Goal: Information Seeking & Learning: Learn about a topic

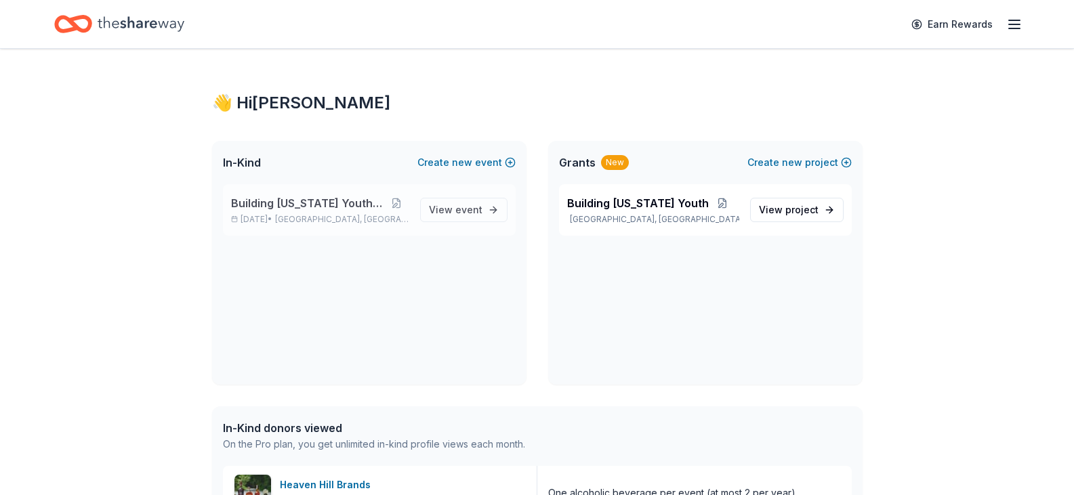
click at [340, 205] on span "Building [US_STATE] Youth Gala" at bounding box center [308, 203] width 154 height 16
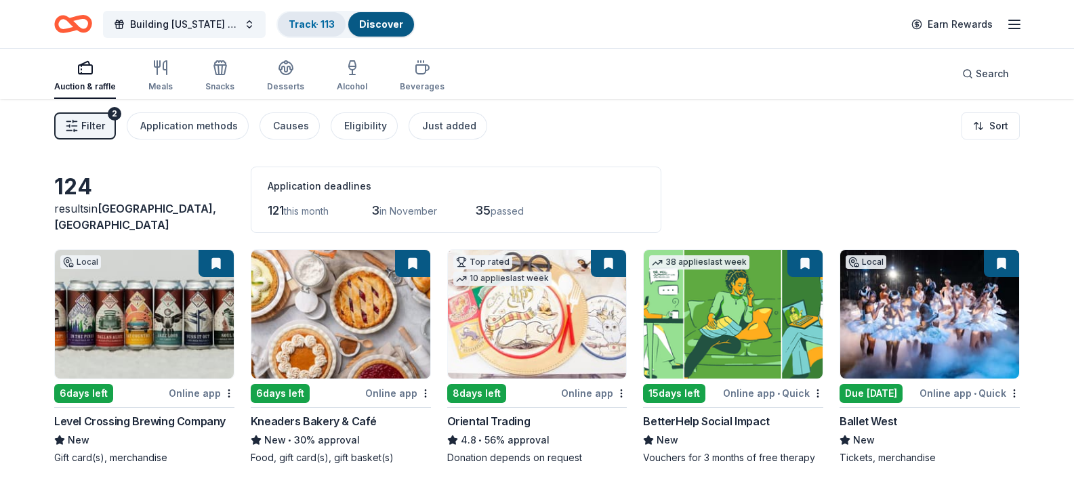
click at [313, 26] on link "Track · 113" at bounding box center [312, 24] width 46 height 12
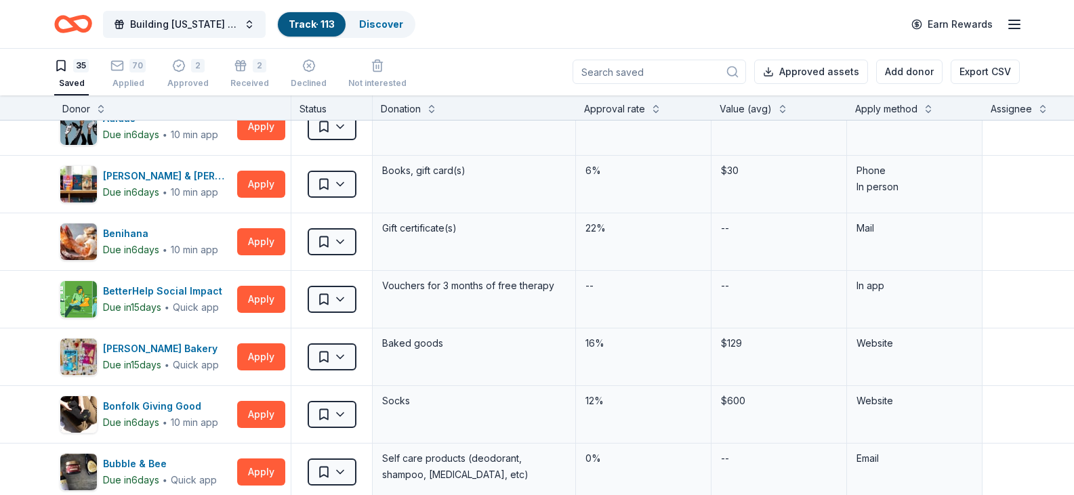
scroll to position [18, 0]
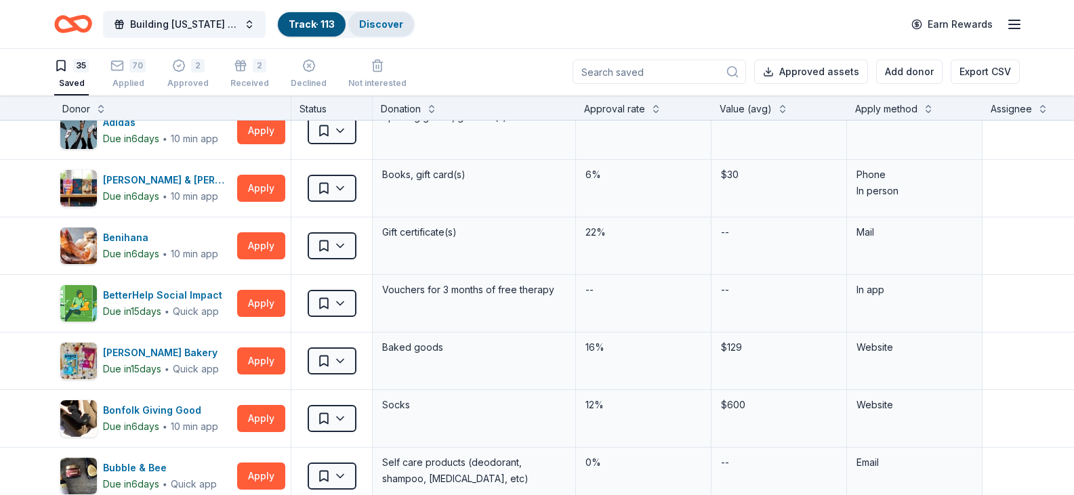
click at [385, 33] on div "Discover" at bounding box center [381, 24] width 66 height 24
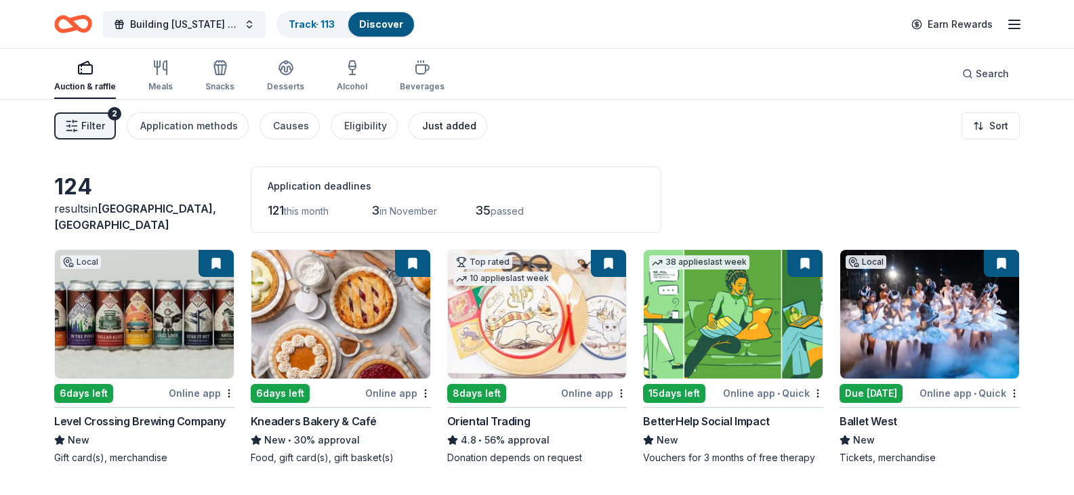
click at [452, 123] on div "Just added" at bounding box center [449, 126] width 54 height 16
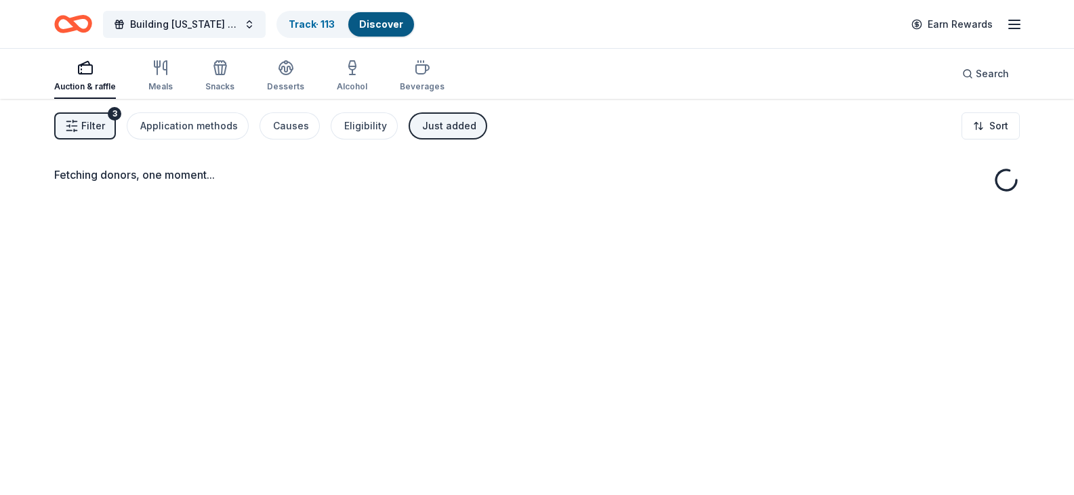
click at [452, 123] on div "Just added" at bounding box center [449, 126] width 54 height 16
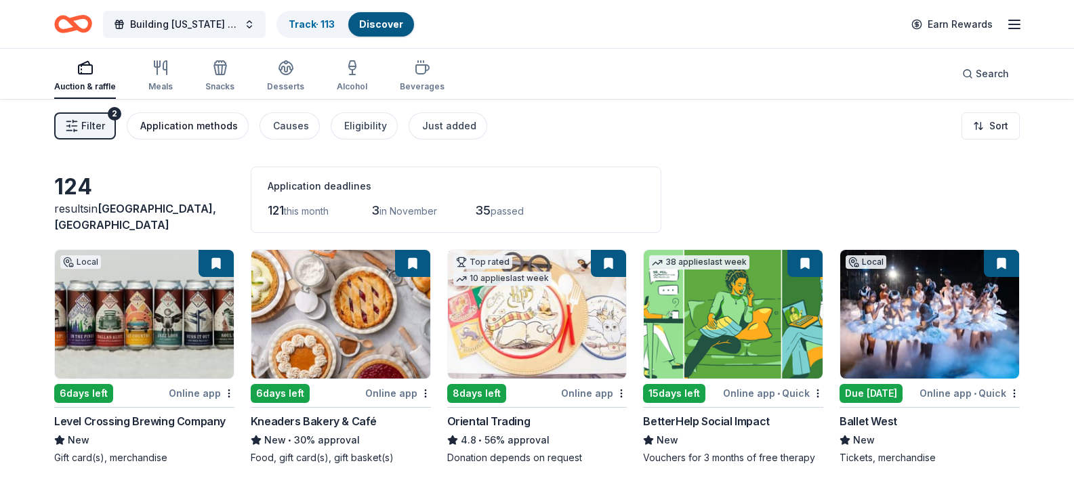
click at [188, 125] on div "Application methods" at bounding box center [189, 126] width 98 height 16
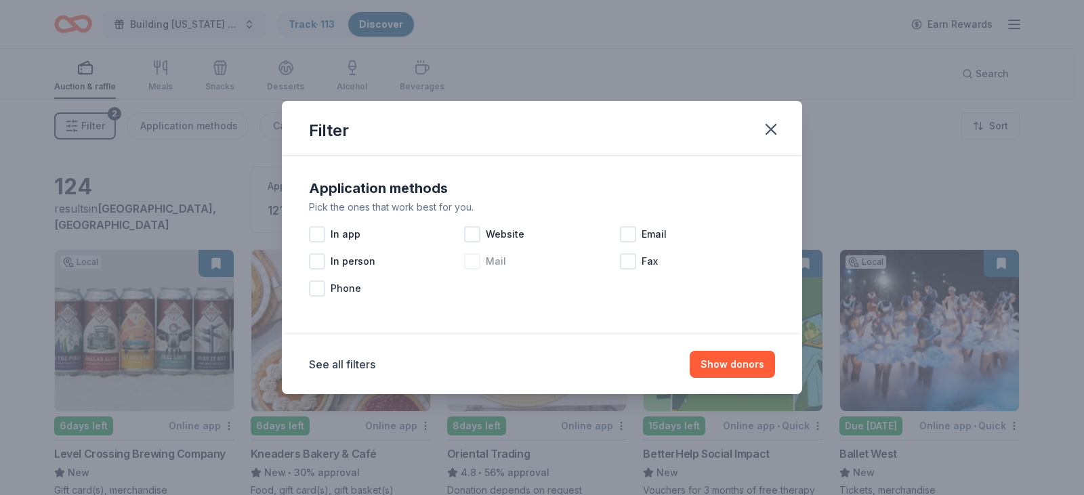
click at [482, 262] on div "Mail" at bounding box center [541, 261] width 155 height 27
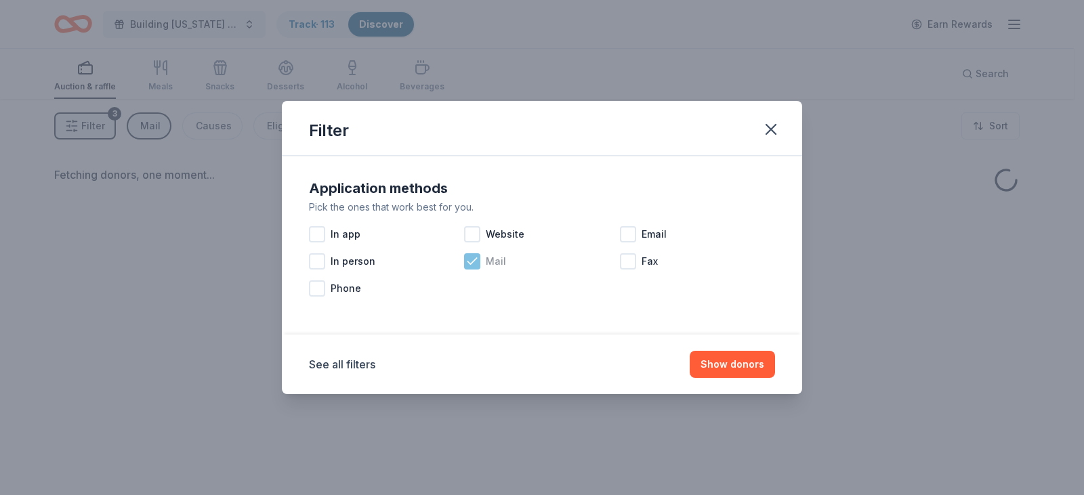
click at [482, 262] on div "Mail" at bounding box center [541, 261] width 155 height 27
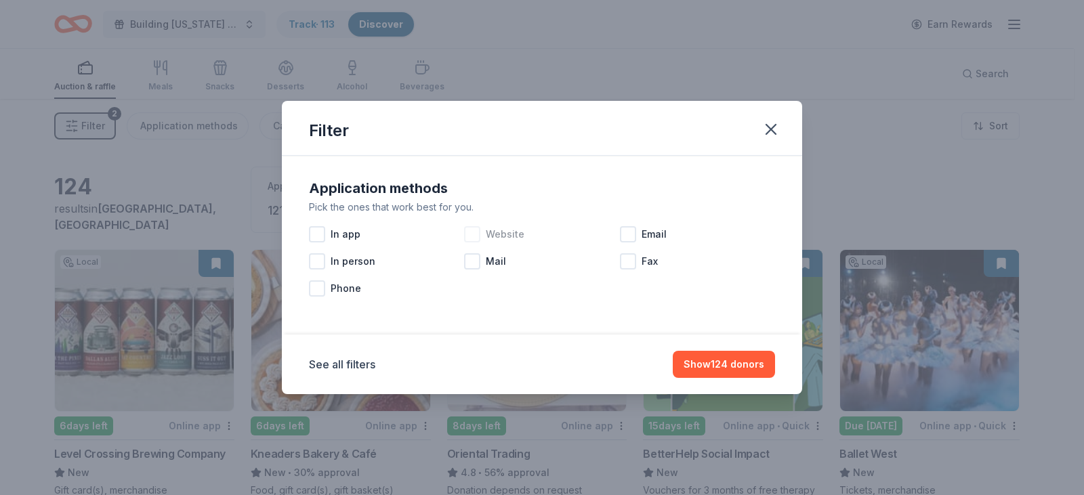
click at [473, 230] on div at bounding box center [472, 234] width 16 height 16
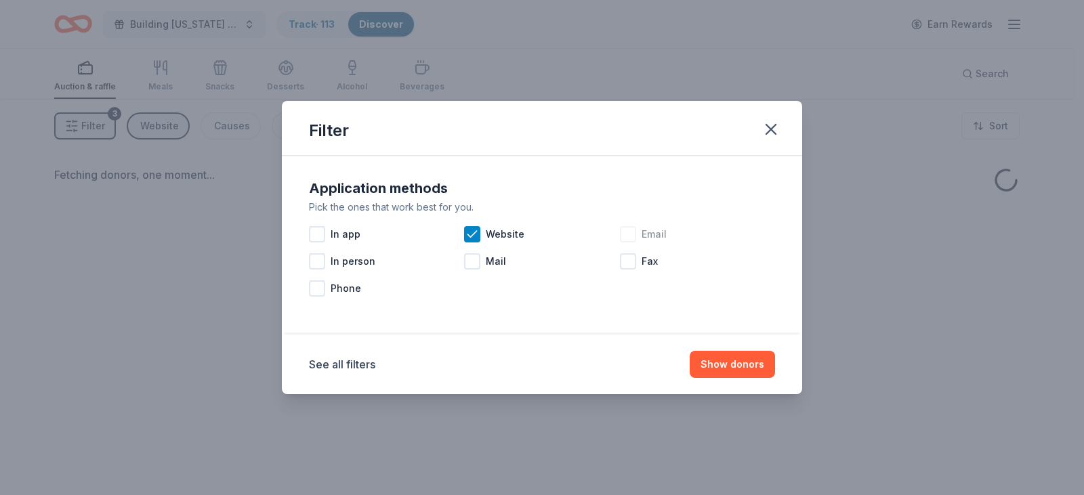
click at [629, 234] on div at bounding box center [628, 234] width 16 height 16
click at [727, 368] on button "Show donors" at bounding box center [732, 364] width 85 height 27
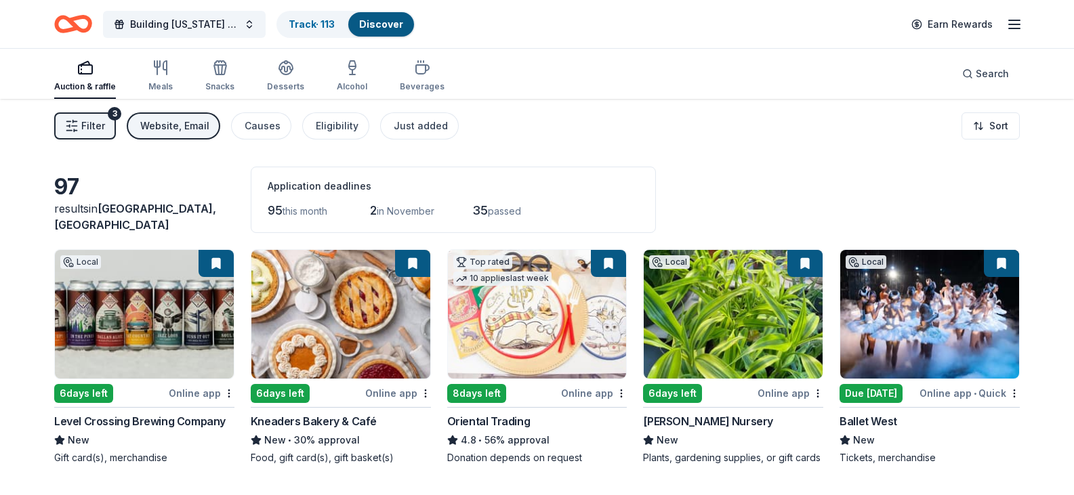
click at [203, 119] on div "Website, Email" at bounding box center [174, 126] width 69 height 16
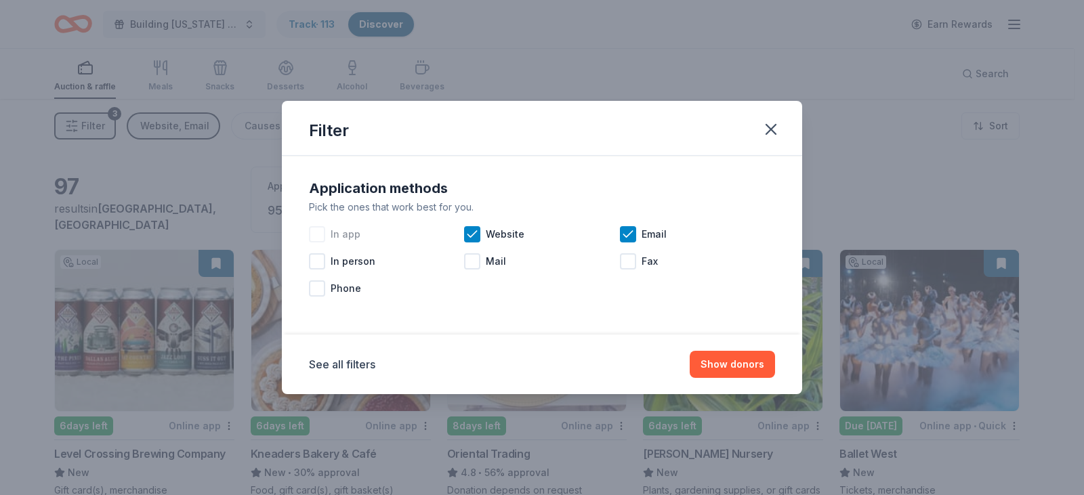
click at [320, 236] on div at bounding box center [317, 234] width 16 height 16
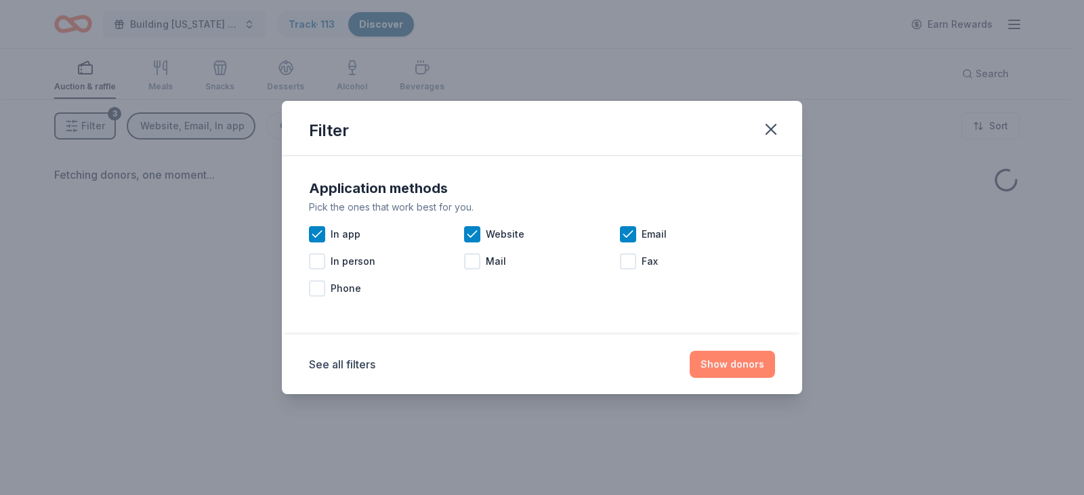
click at [740, 375] on button "Show donors" at bounding box center [732, 364] width 85 height 27
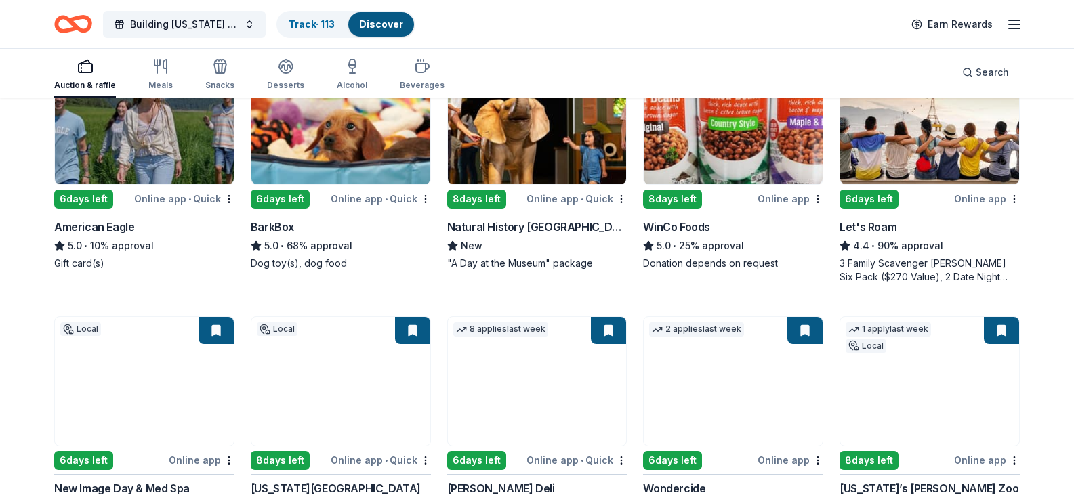
scroll to position [710, 0]
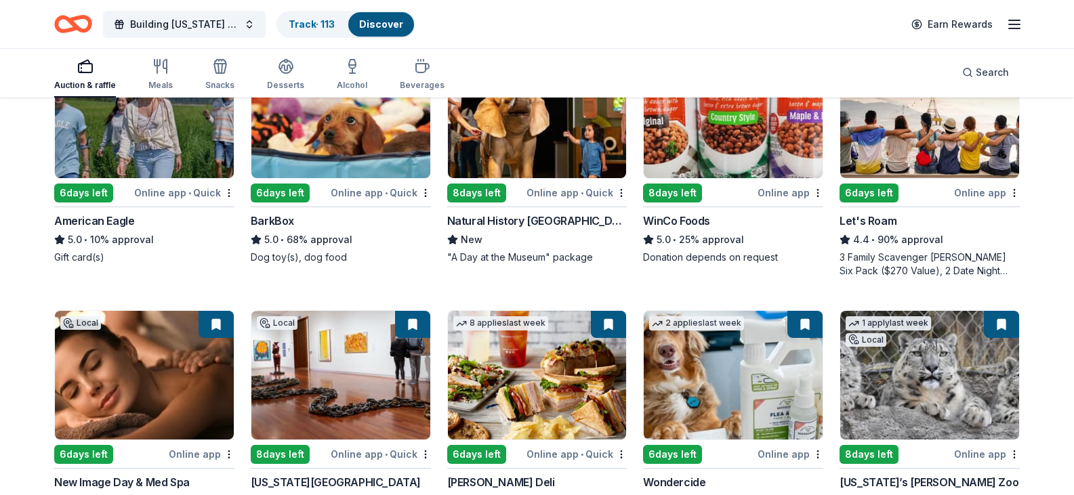
click at [329, 63] on div "Auction & raffle Meals Snacks Desserts Alcohol Beverages" at bounding box center [249, 75] width 390 height 45
click at [326, 8] on div "Building Utah Youth Gala Track · 113 Discover" at bounding box center [234, 24] width 361 height 32
click at [319, 28] on link "Track · 113" at bounding box center [312, 24] width 46 height 12
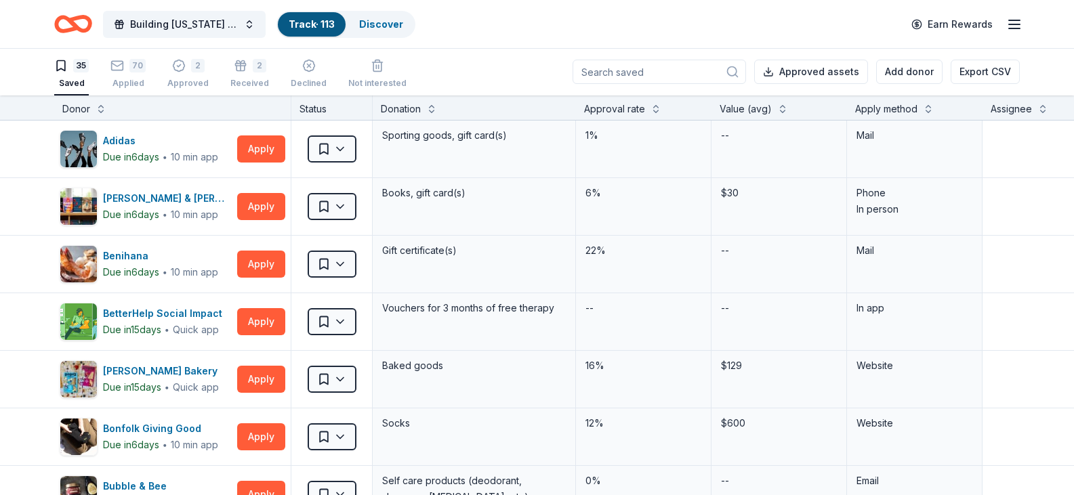
scroll to position [1, 0]
click at [135, 70] on div "70" at bounding box center [137, 66] width 16 height 14
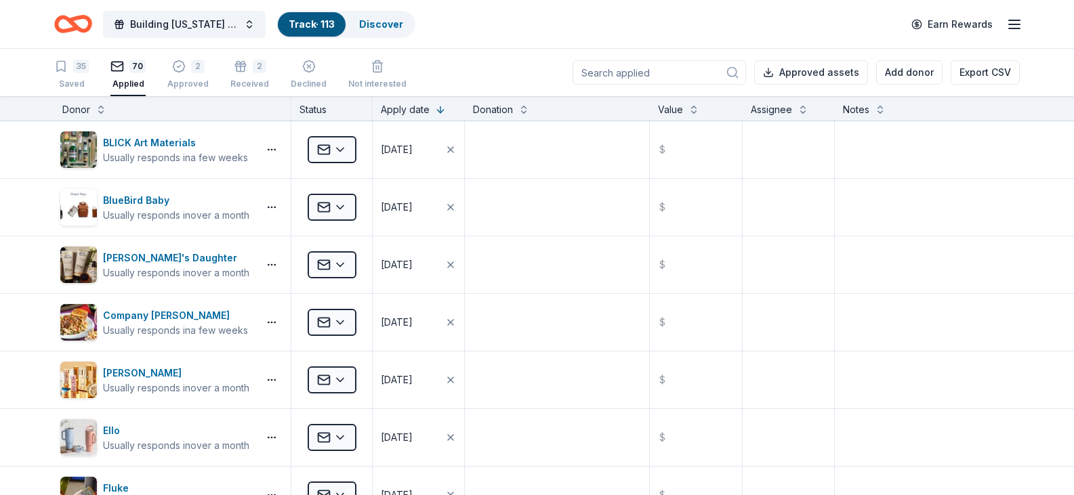
click at [133, 70] on div "70" at bounding box center [137, 67] width 16 height 14
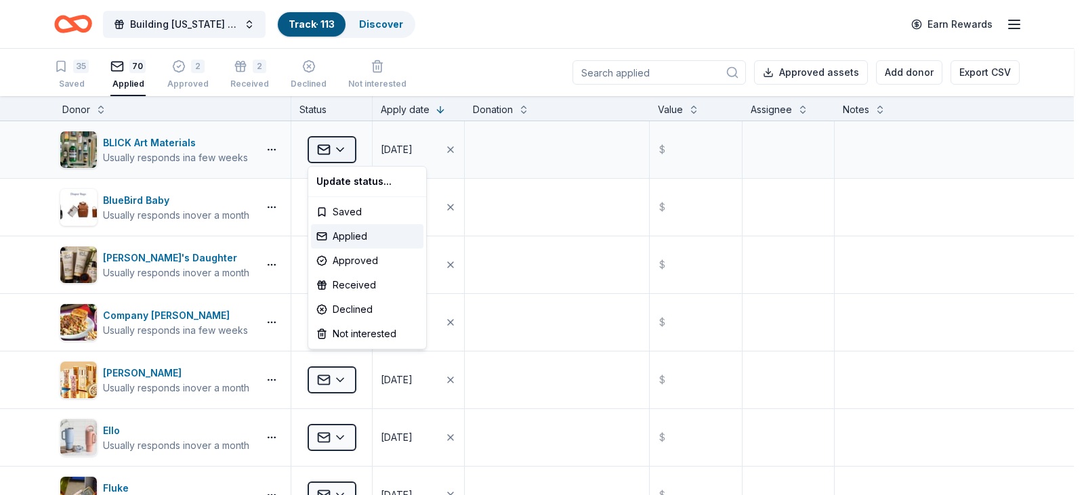
click at [326, 156] on html "Building Utah Youth Gala Track · 113 Discover Earn Rewards 35 Saved 70 Applied …" at bounding box center [542, 247] width 1084 height 495
click at [354, 308] on div "Declined" at bounding box center [367, 309] width 112 height 24
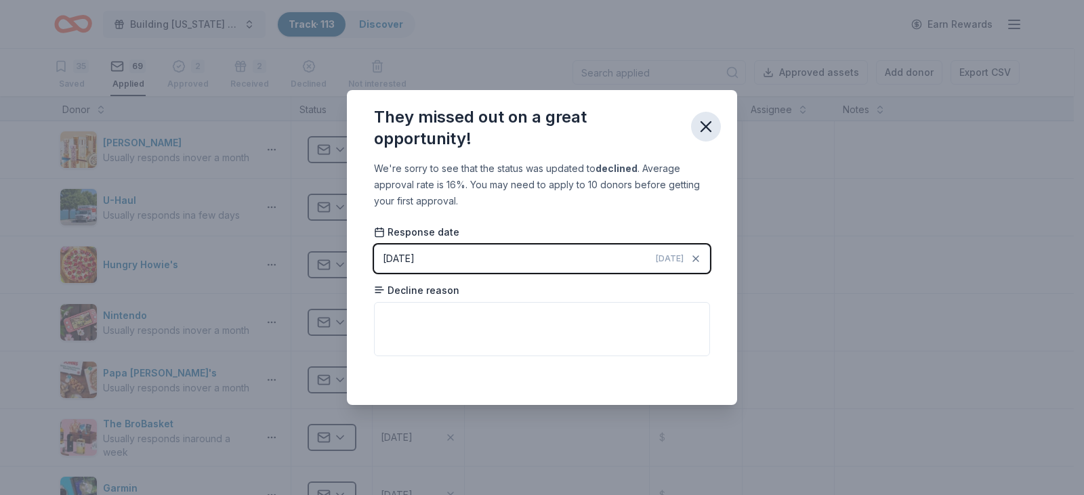
click at [703, 129] on icon "button" at bounding box center [705, 126] width 9 height 9
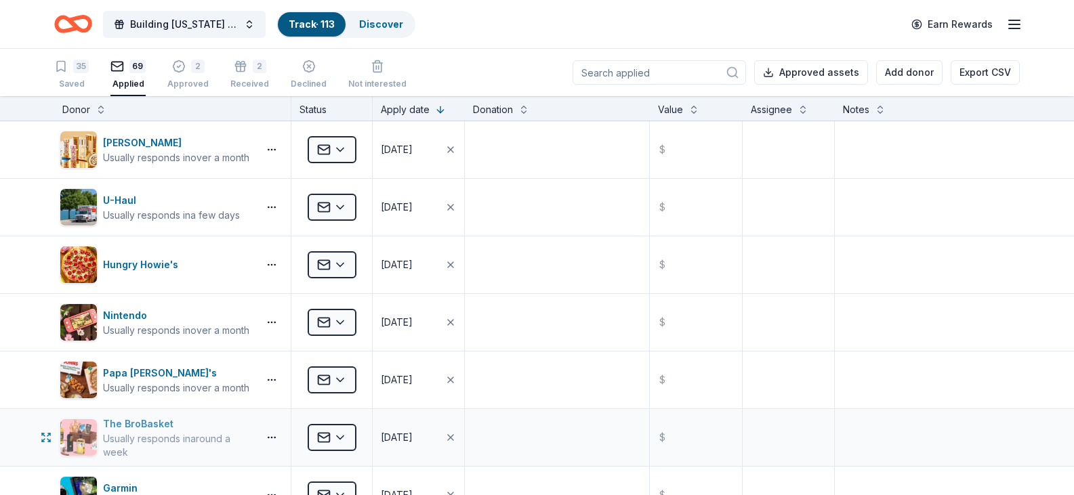
click at [144, 423] on div "The BroBasket" at bounding box center [178, 424] width 150 height 16
click at [374, 28] on link "Discover" at bounding box center [381, 24] width 44 height 12
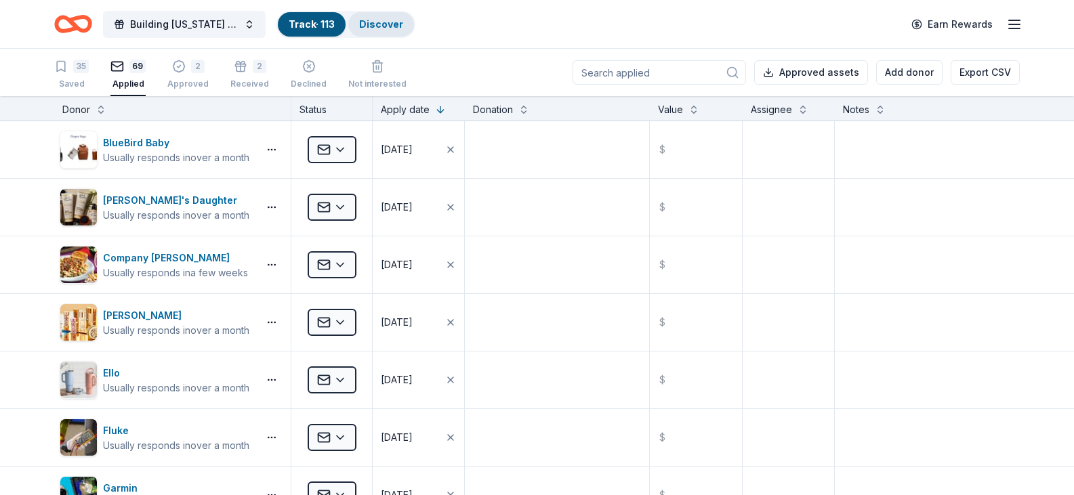
scroll to position [1, 0]
click at [374, 28] on link "Discover" at bounding box center [381, 24] width 44 height 12
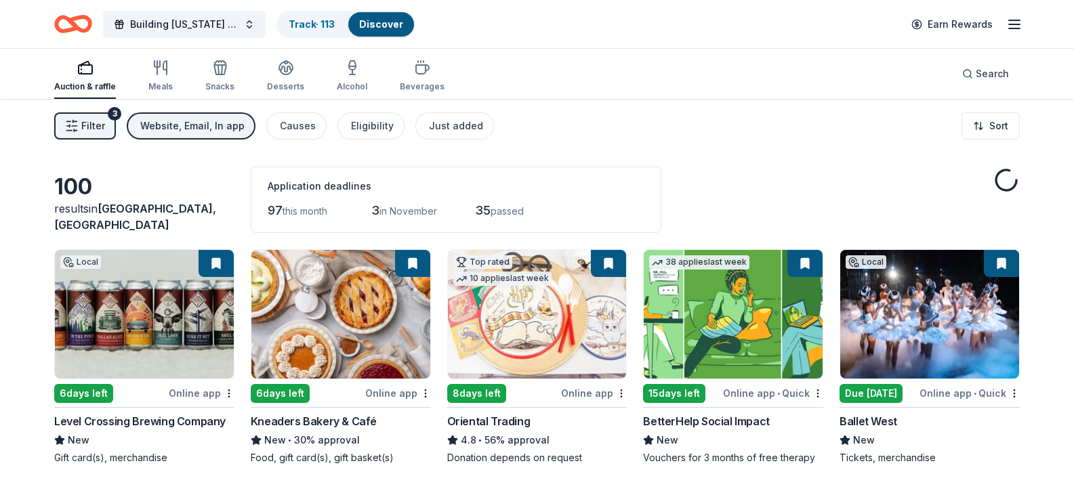
click at [188, 125] on div "Website, Email, In app" at bounding box center [192, 126] width 104 height 16
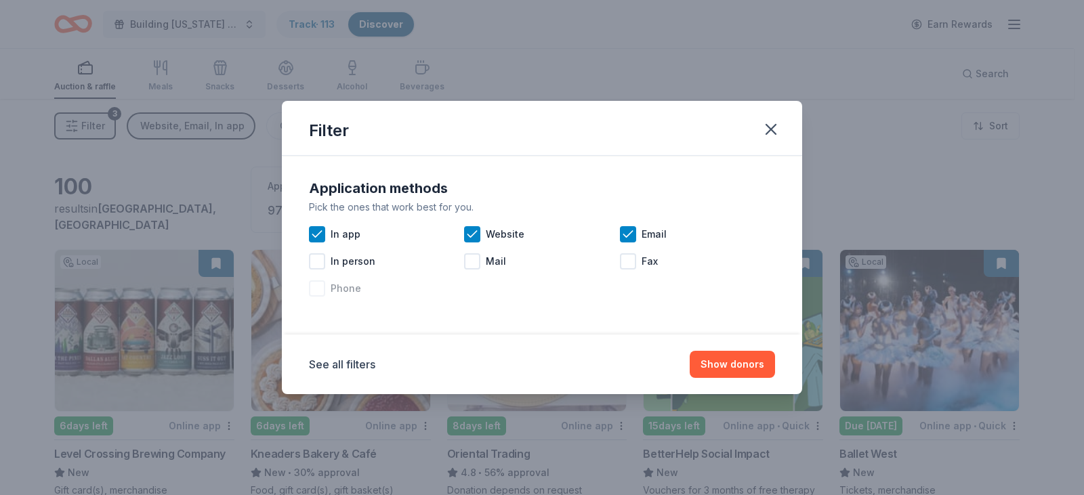
click at [320, 295] on div at bounding box center [317, 288] width 16 height 16
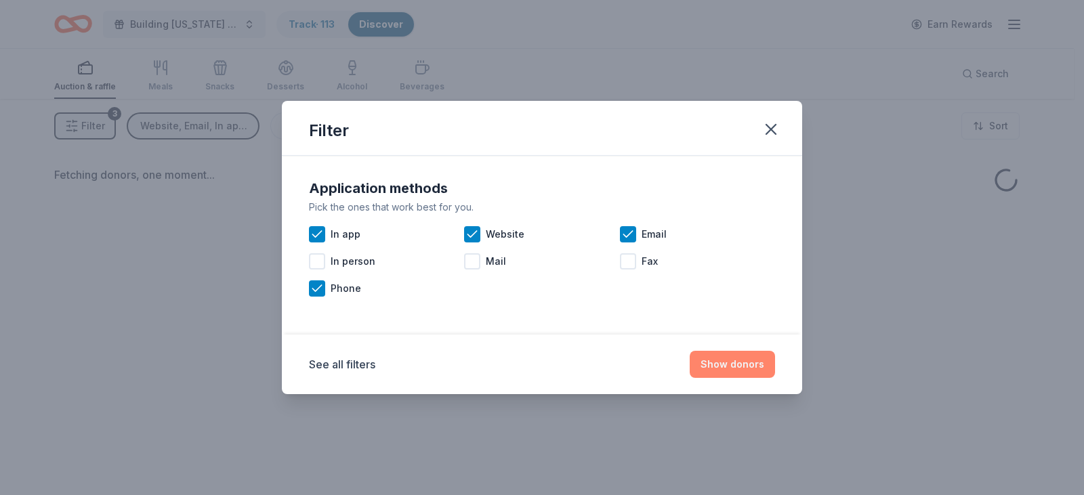
click at [718, 369] on button "Show donors" at bounding box center [732, 364] width 85 height 27
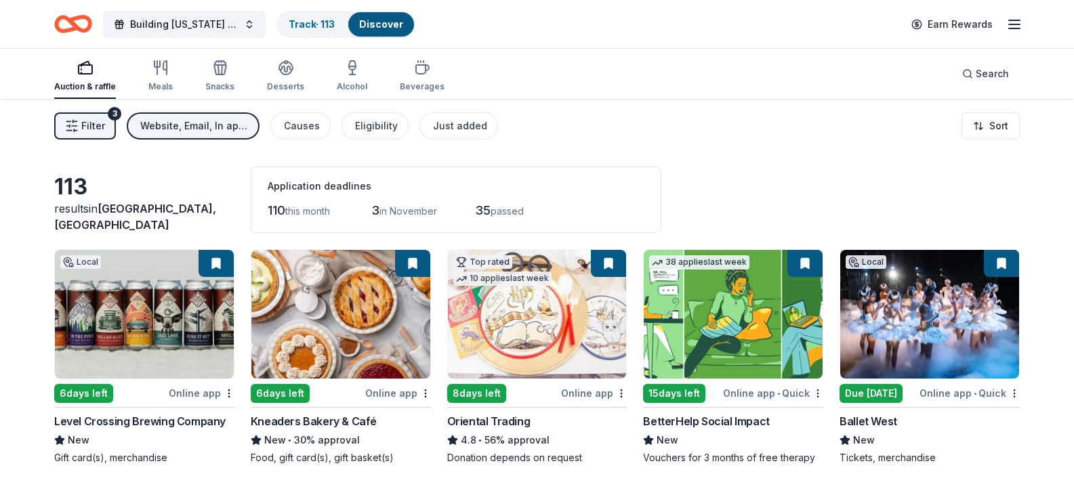
click at [206, 112] on div "Filter 3 Website, Email, In app, Phone Causes Eligibility Just added Sort" at bounding box center [537, 126] width 1074 height 54
click at [204, 126] on div "Website, Email, In app, Phone" at bounding box center [194, 126] width 108 height 16
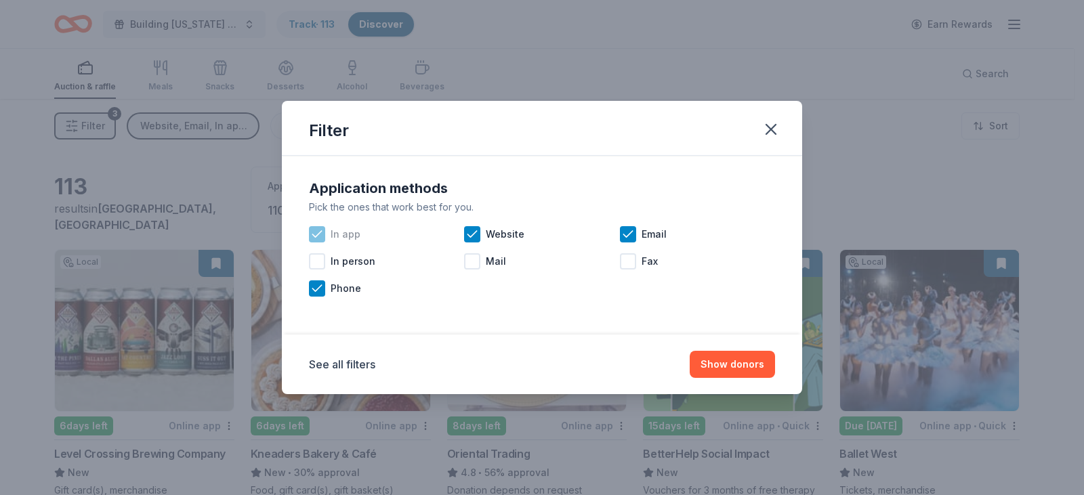
click at [318, 233] on icon at bounding box center [317, 235] width 14 height 14
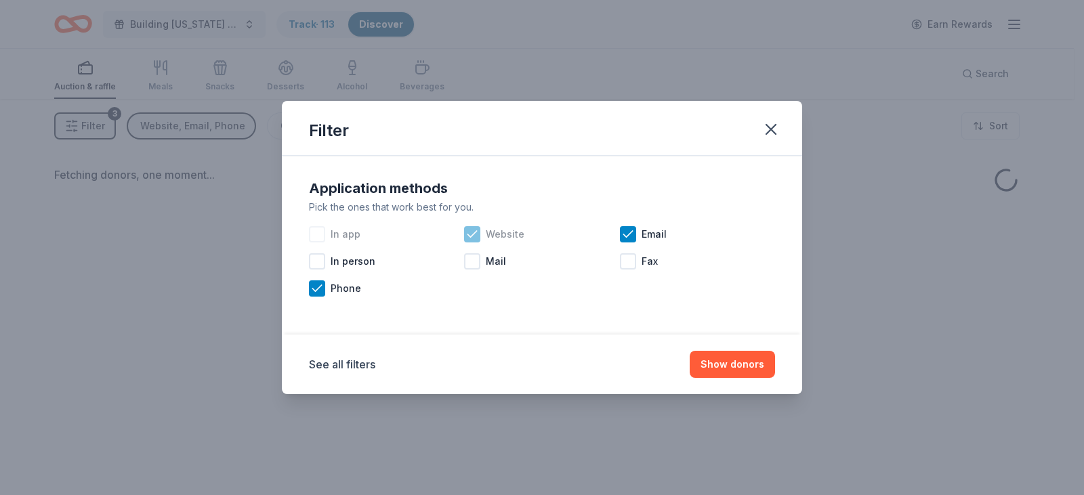
click at [468, 239] on icon at bounding box center [472, 235] width 14 height 14
click at [625, 234] on icon at bounding box center [628, 235] width 14 height 14
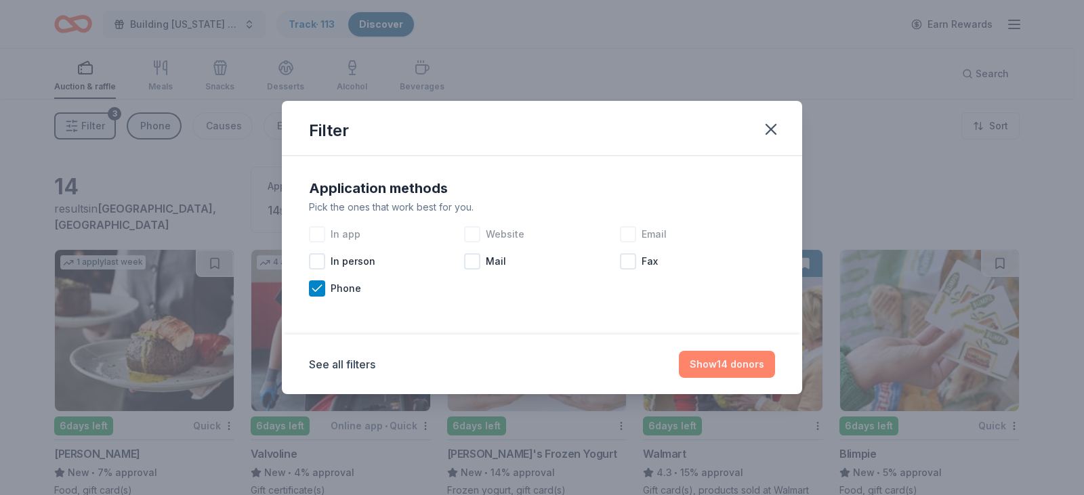
click at [731, 354] on button "Show 14 donors" at bounding box center [727, 364] width 96 height 27
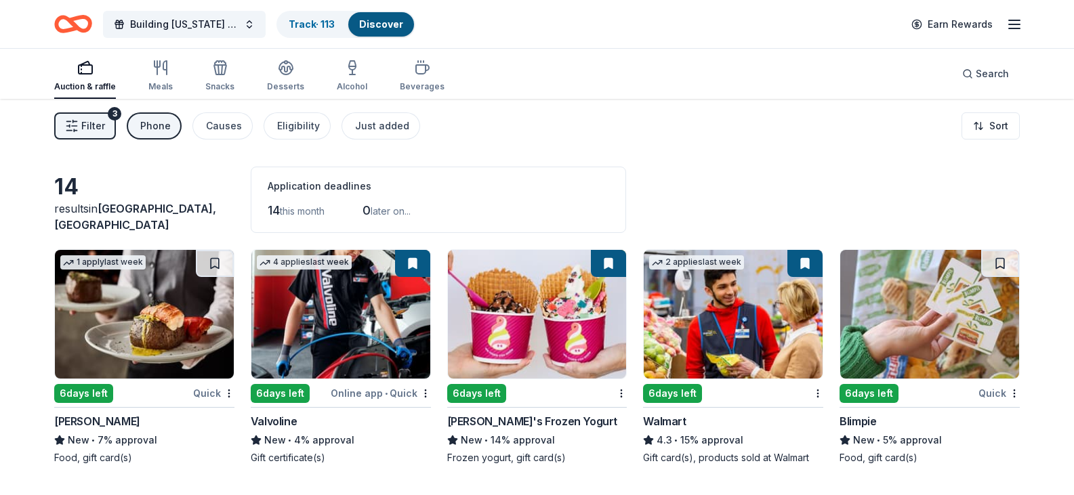
click at [150, 132] on div "Phone" at bounding box center [155, 126] width 30 height 16
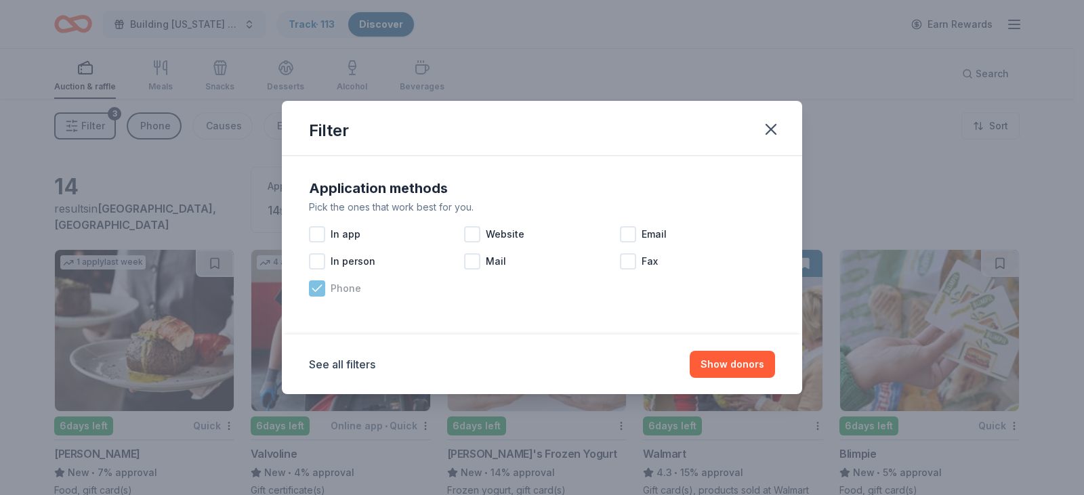
click at [322, 285] on icon at bounding box center [317, 289] width 14 height 14
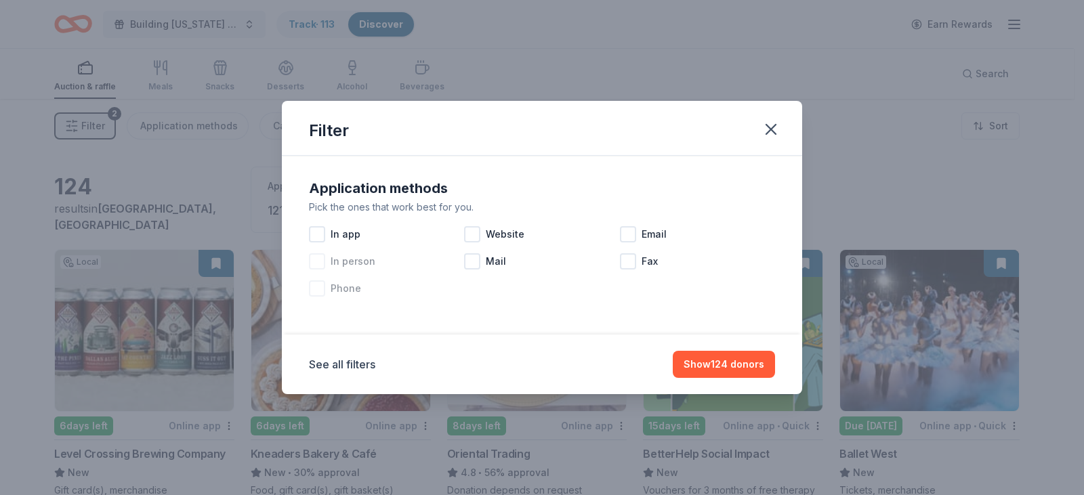
click at [318, 265] on div at bounding box center [317, 261] width 16 height 16
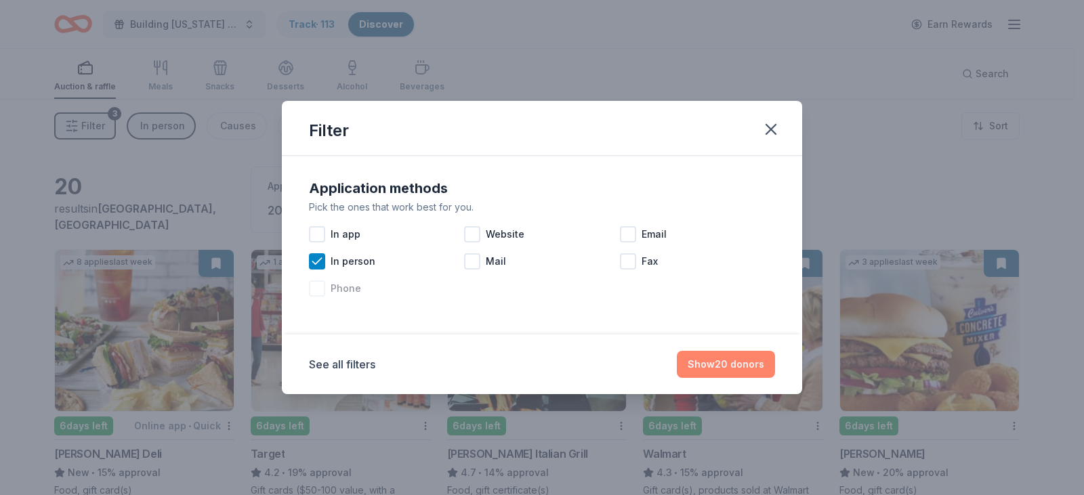
click at [708, 355] on button "Show 20 donors" at bounding box center [726, 364] width 98 height 27
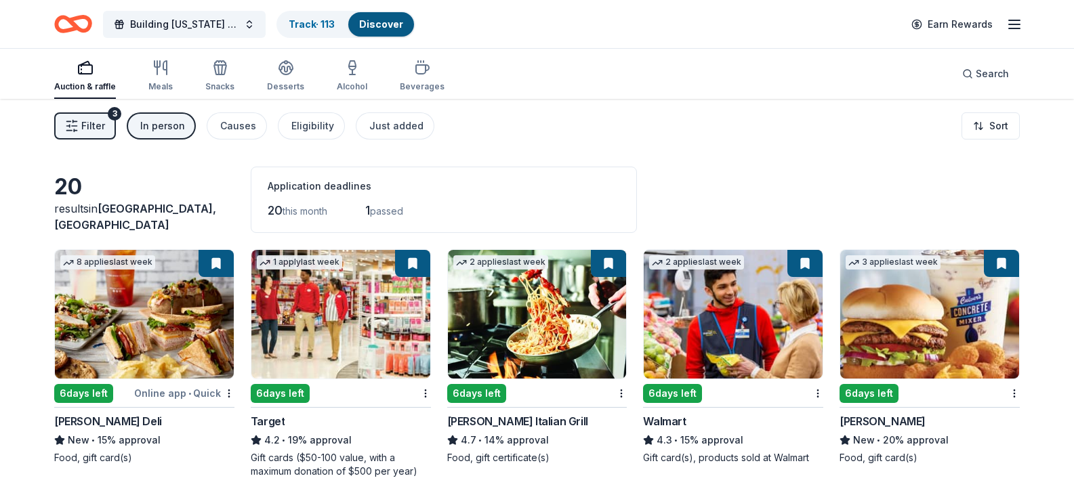
scroll to position [897, 0]
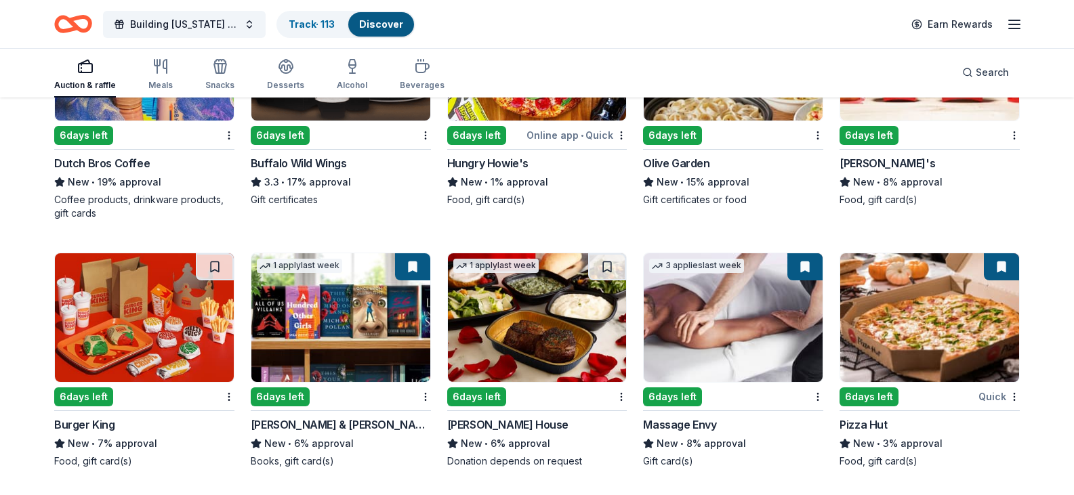
click at [77, 126] on div "6 days left" at bounding box center [83, 135] width 59 height 19
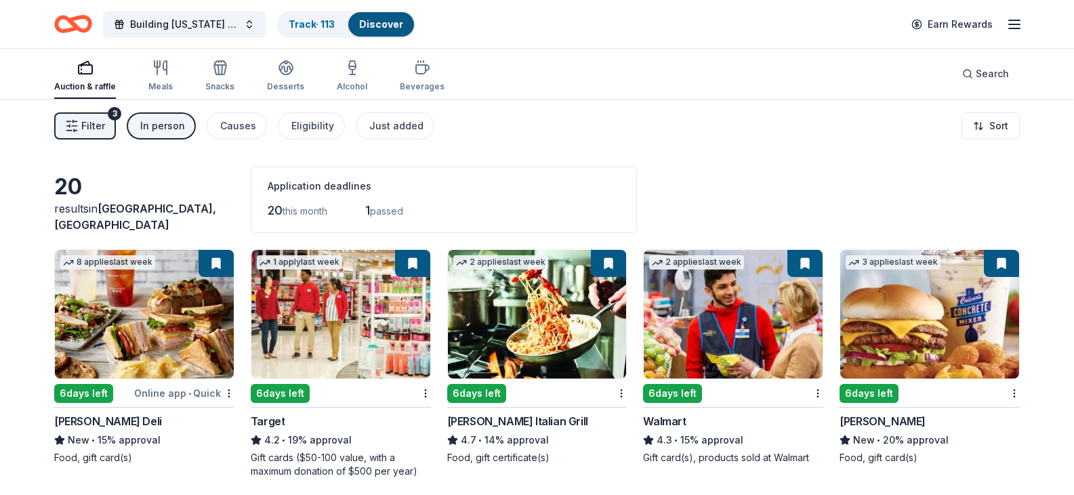
click at [173, 111] on div "Filter 3 In person Causes Eligibility Just added Sort" at bounding box center [537, 126] width 1074 height 54
click at [173, 129] on div "In person" at bounding box center [162, 126] width 45 height 16
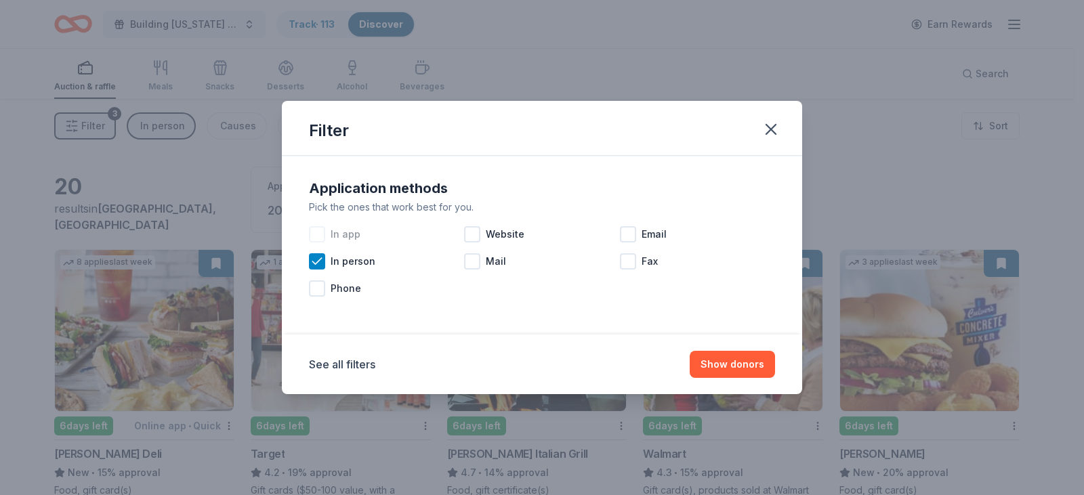
click at [317, 234] on div at bounding box center [317, 234] width 16 height 16
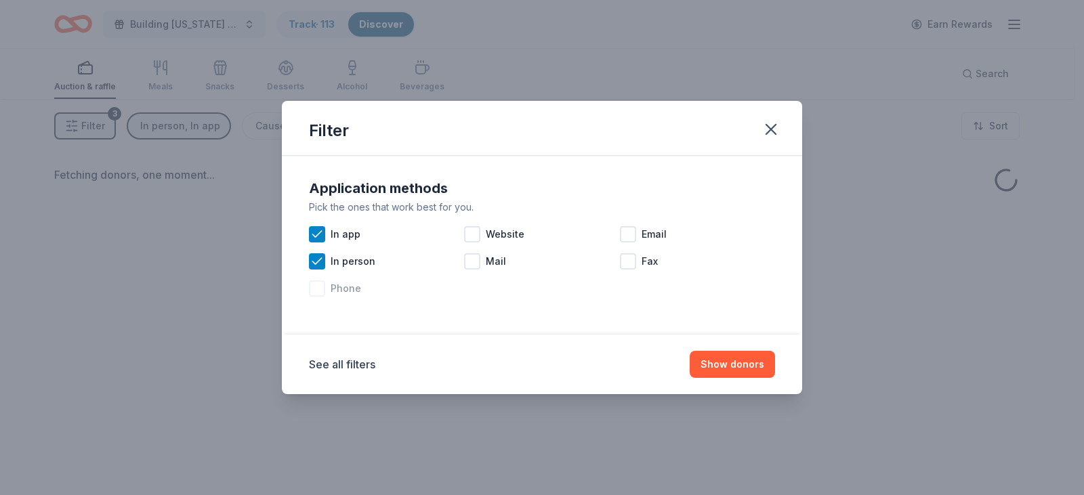
click at [314, 277] on div "Phone" at bounding box center [386, 288] width 155 height 27
click at [477, 231] on div at bounding box center [472, 234] width 16 height 16
click at [622, 234] on div at bounding box center [628, 234] width 16 height 16
click at [633, 266] on div at bounding box center [628, 261] width 16 height 16
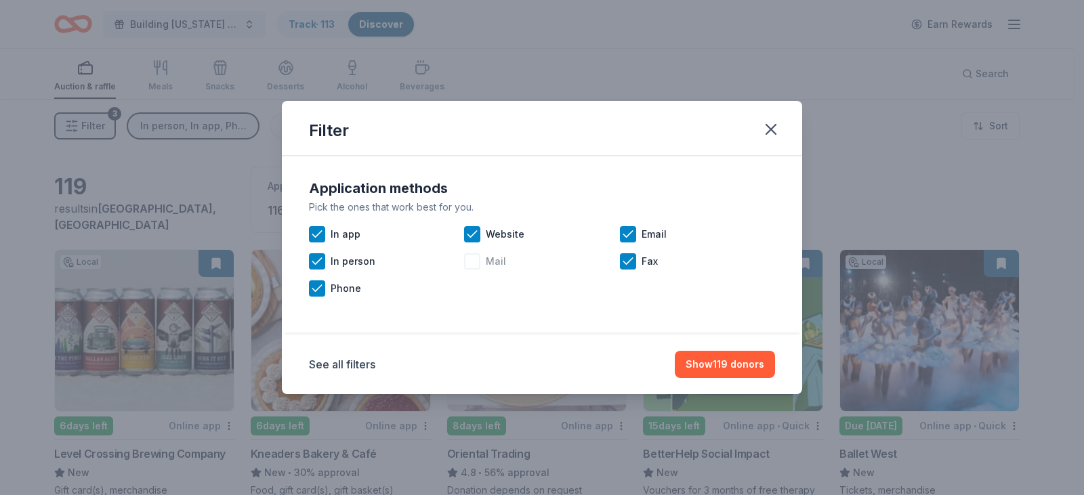
click at [487, 252] on div "Mail" at bounding box center [541, 261] width 155 height 27
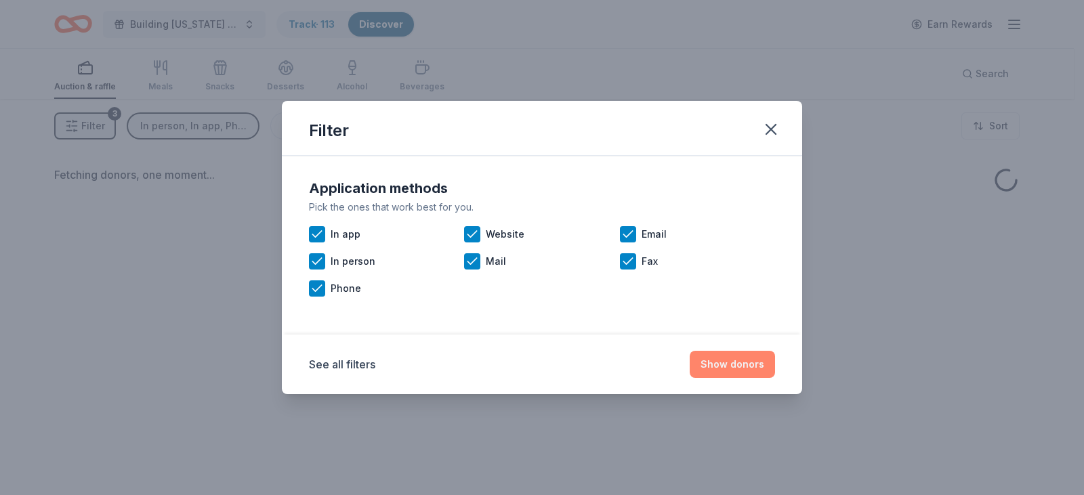
click at [726, 359] on button "Show donors" at bounding box center [732, 364] width 85 height 27
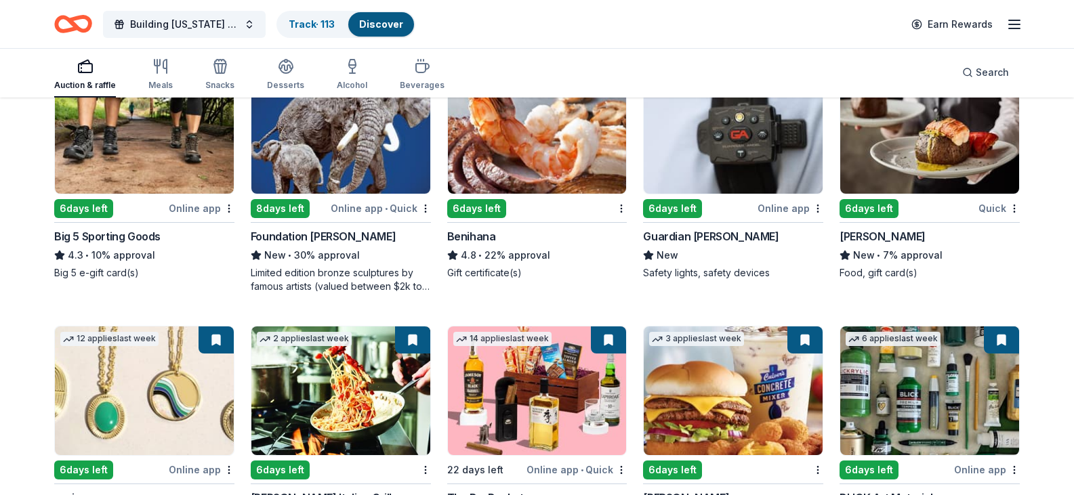
scroll to position [2155, 0]
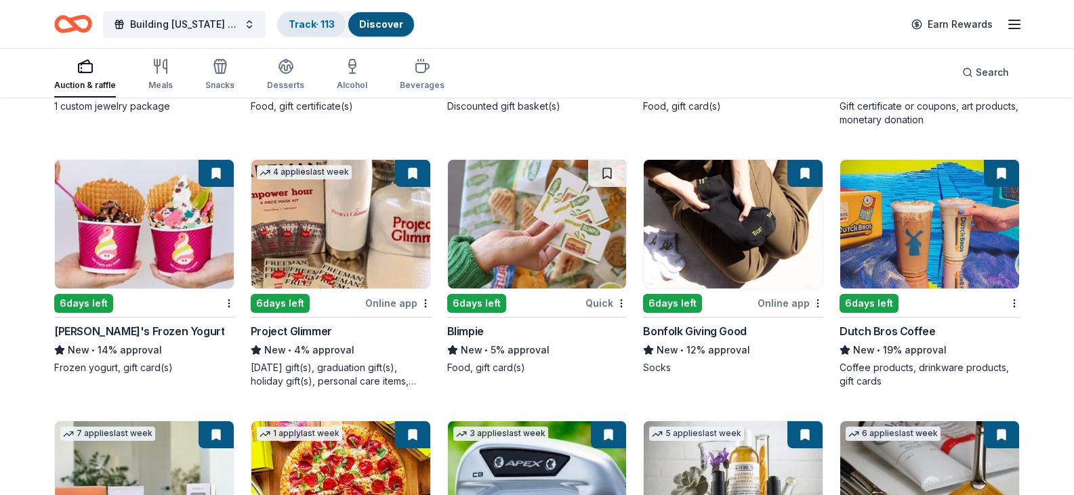
click at [305, 20] on link "Track · 113" at bounding box center [312, 24] width 46 height 12
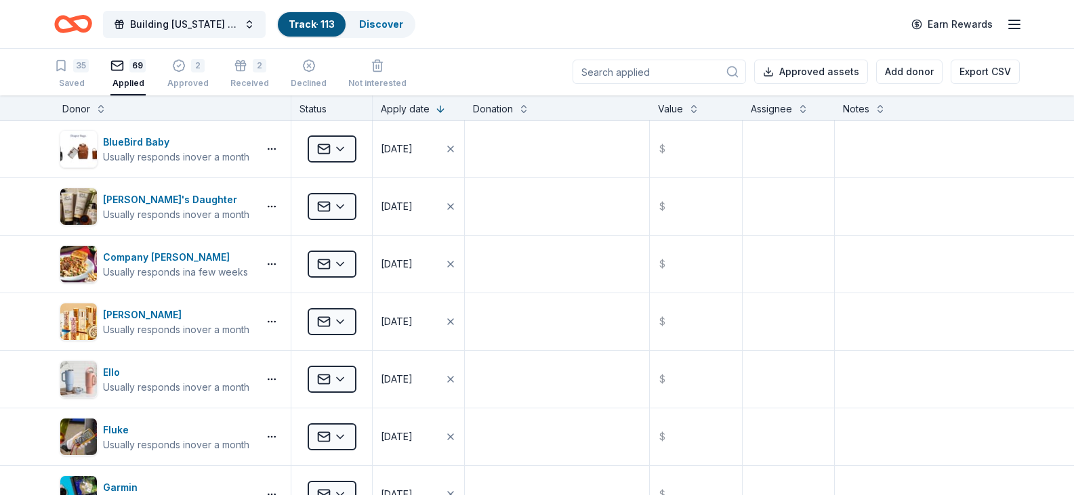
scroll to position [1, 0]
click at [85, 84] on div "Saved" at bounding box center [71, 83] width 35 height 11
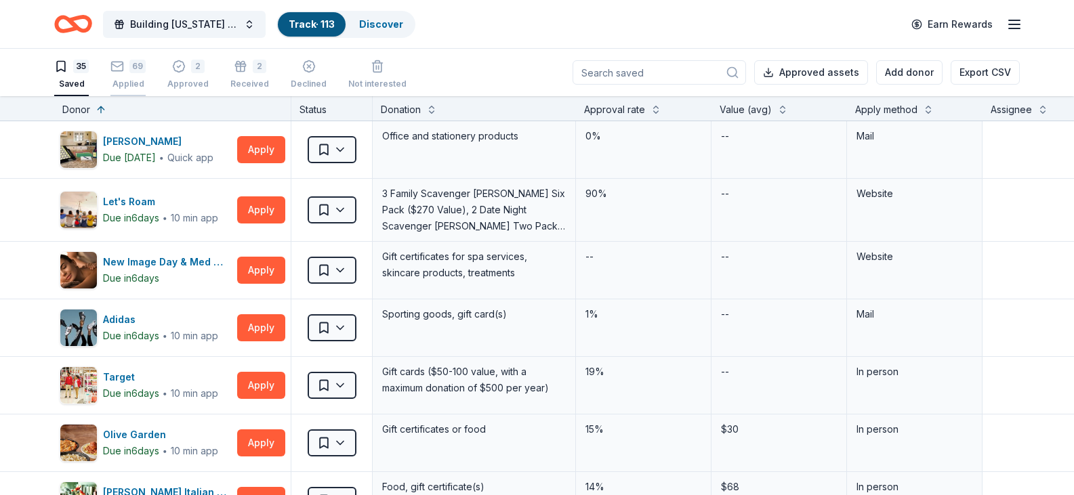
click at [137, 93] on button "69 Applied" at bounding box center [127, 75] width 35 height 42
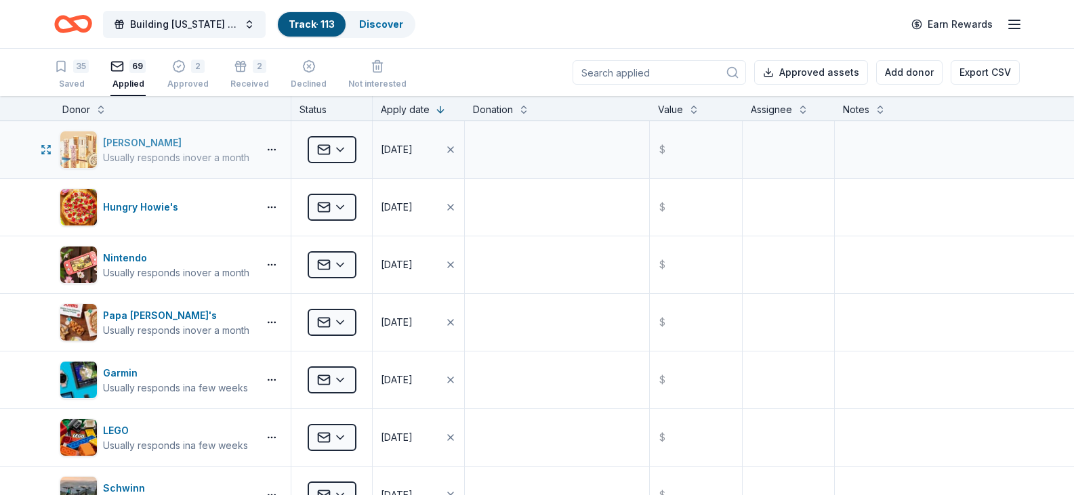
click at [148, 145] on div "Elizabeth Arden" at bounding box center [176, 143] width 146 height 16
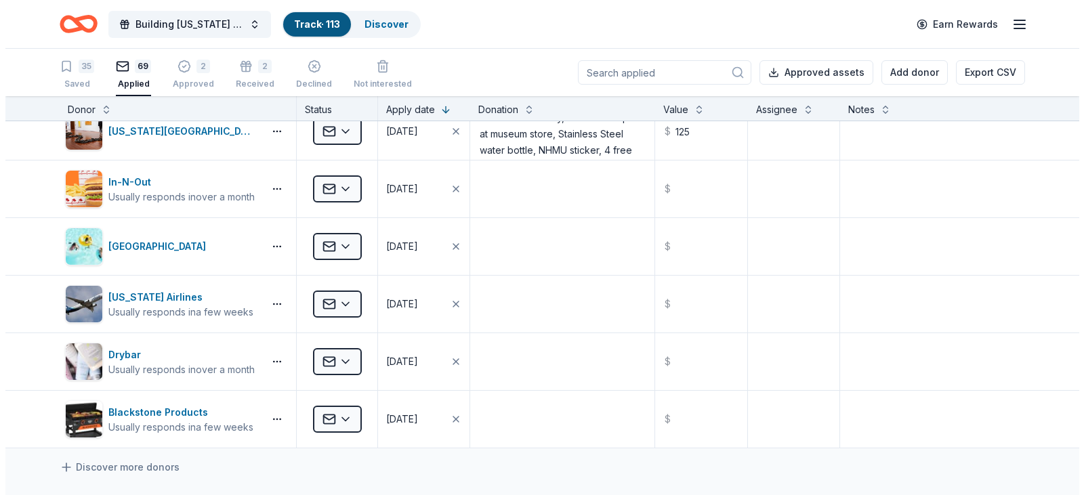
scroll to position [3853, 0]
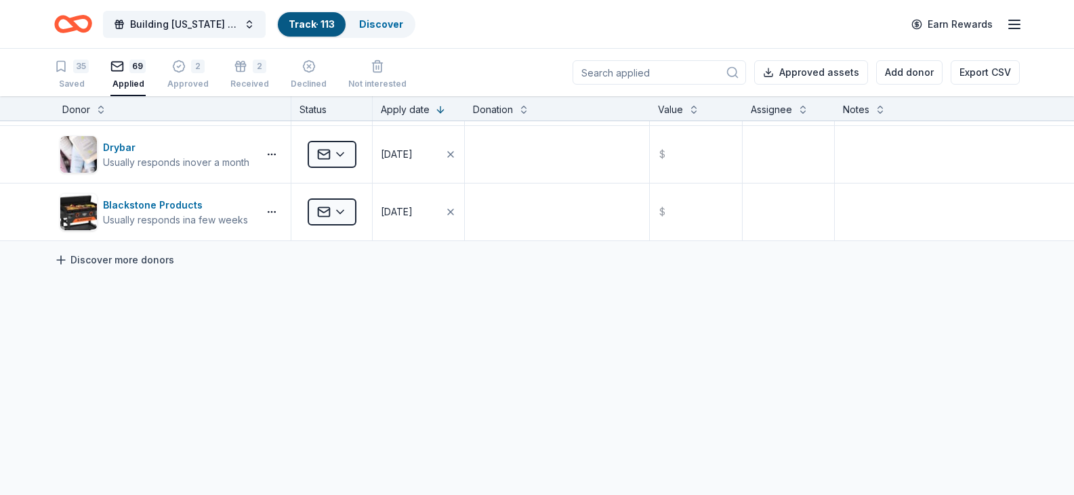
click at [106, 257] on link "Discover more donors" at bounding box center [114, 260] width 120 height 16
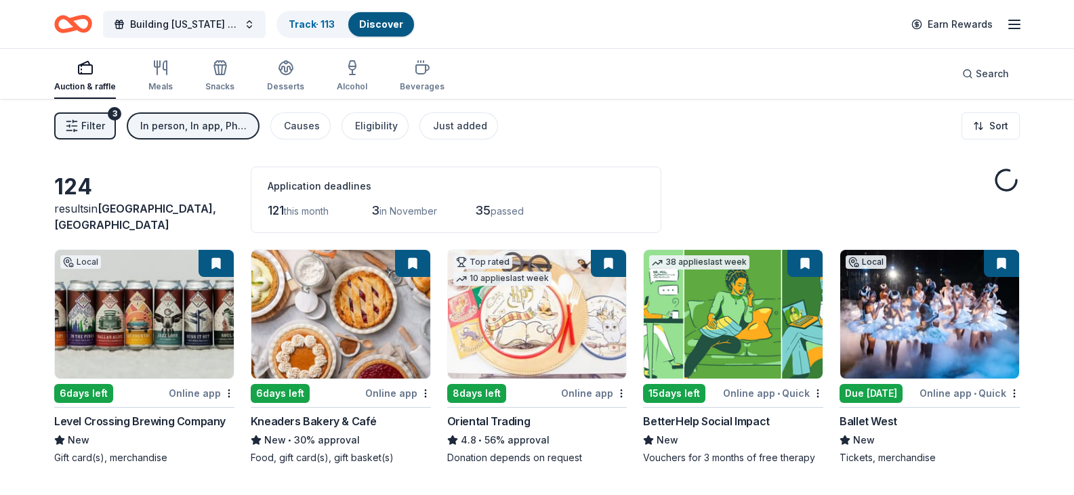
click at [85, 119] on span "Filter" at bounding box center [93, 126] width 24 height 16
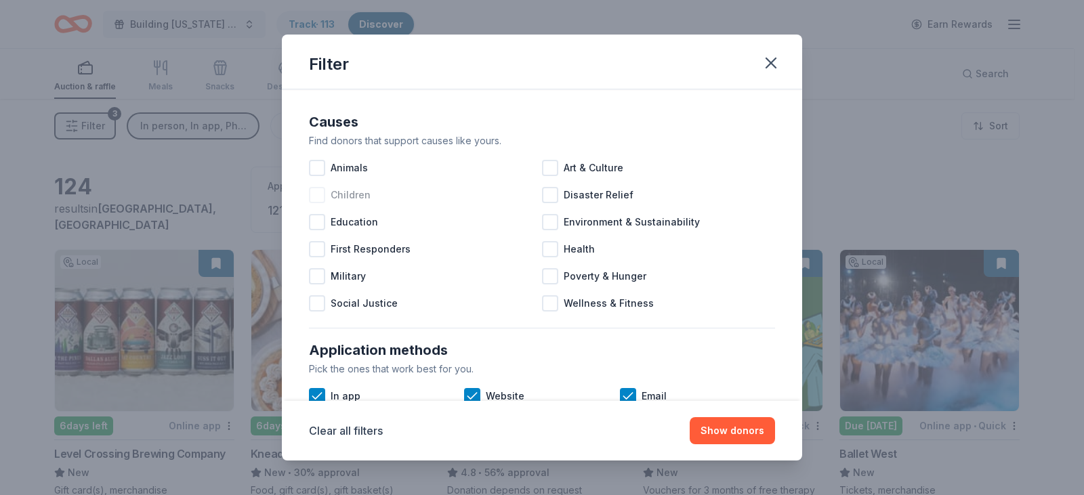
click at [320, 197] on div at bounding box center [317, 195] width 16 height 16
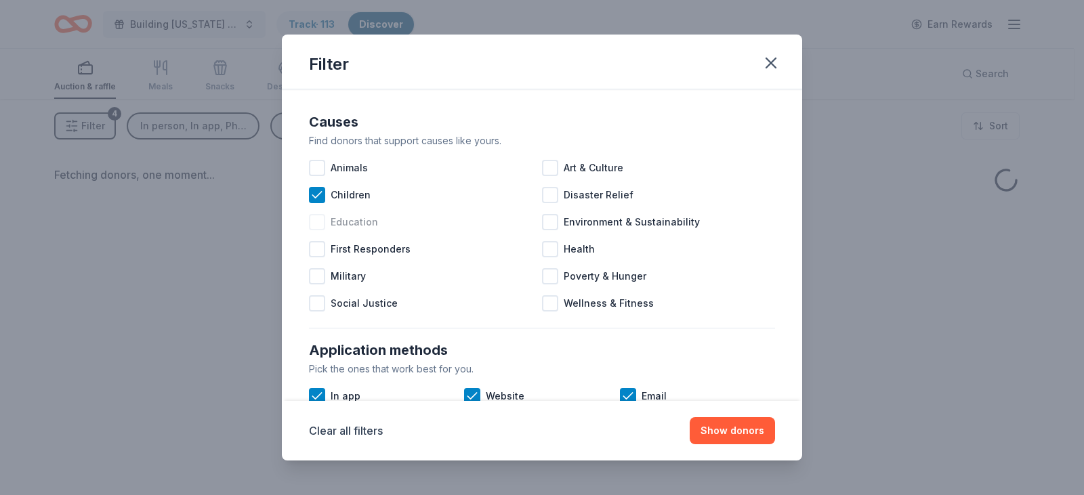
click at [318, 222] on div at bounding box center [317, 222] width 16 height 16
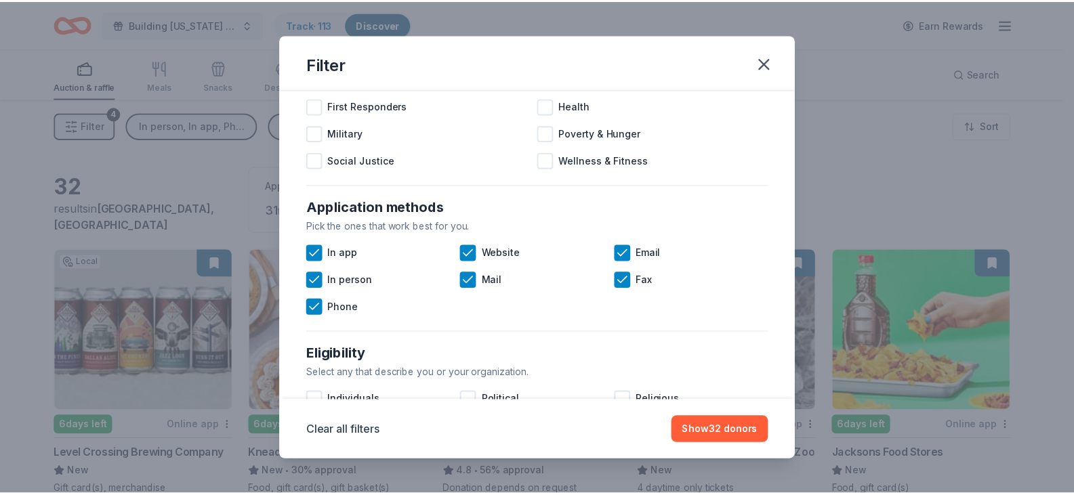
scroll to position [160, 0]
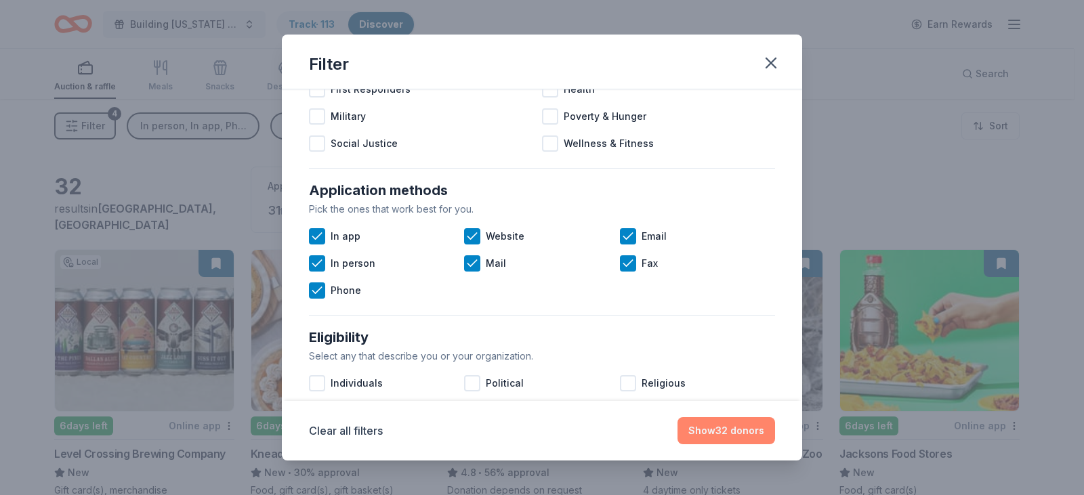
click at [717, 436] on button "Show 32 donors" at bounding box center [726, 430] width 98 height 27
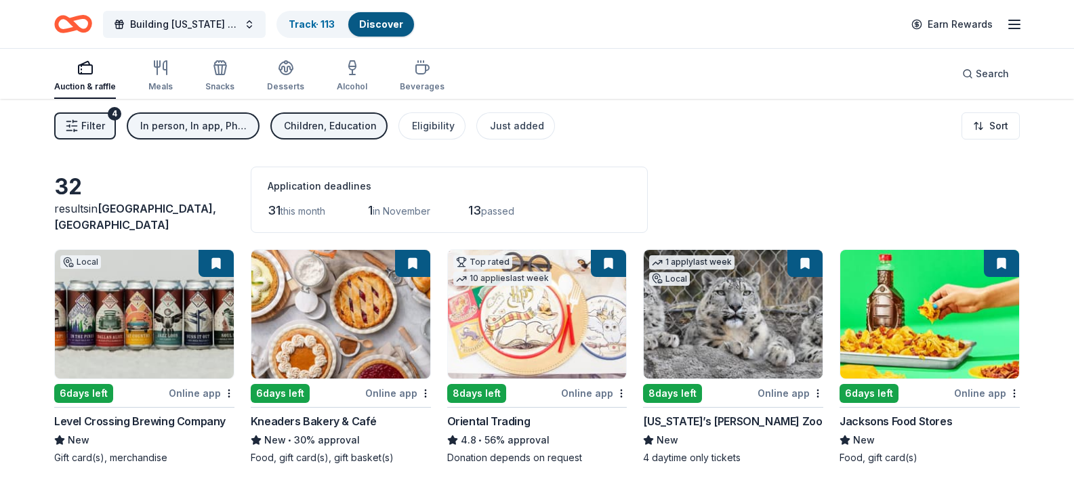
click at [717, 436] on div "1 apply last week Local 8 days left Online app Utah’s Hogle Zoo New 4 daytime o…" at bounding box center [733, 356] width 180 height 215
click at [439, 127] on div "Eligibility" at bounding box center [433, 126] width 43 height 16
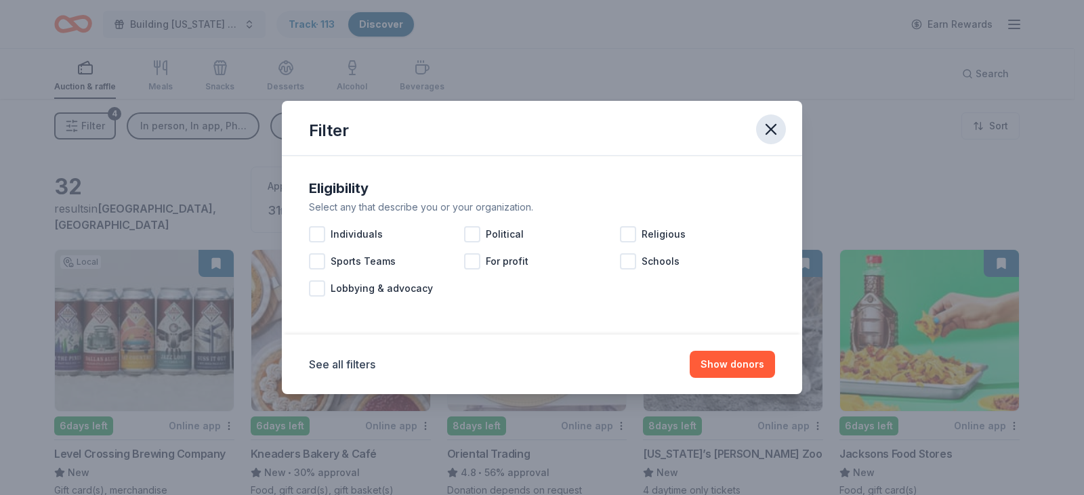
click at [765, 130] on icon "button" at bounding box center [770, 129] width 19 height 19
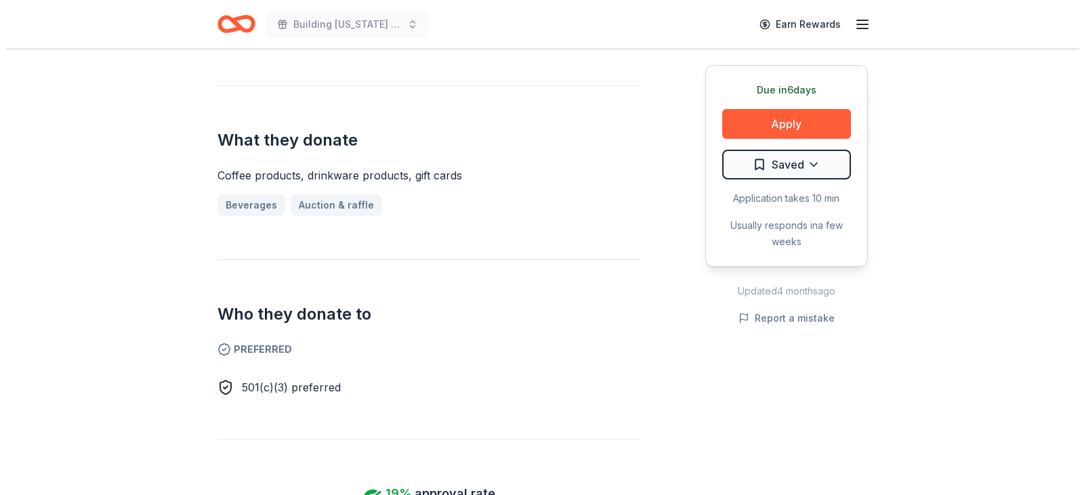
scroll to position [518, 0]
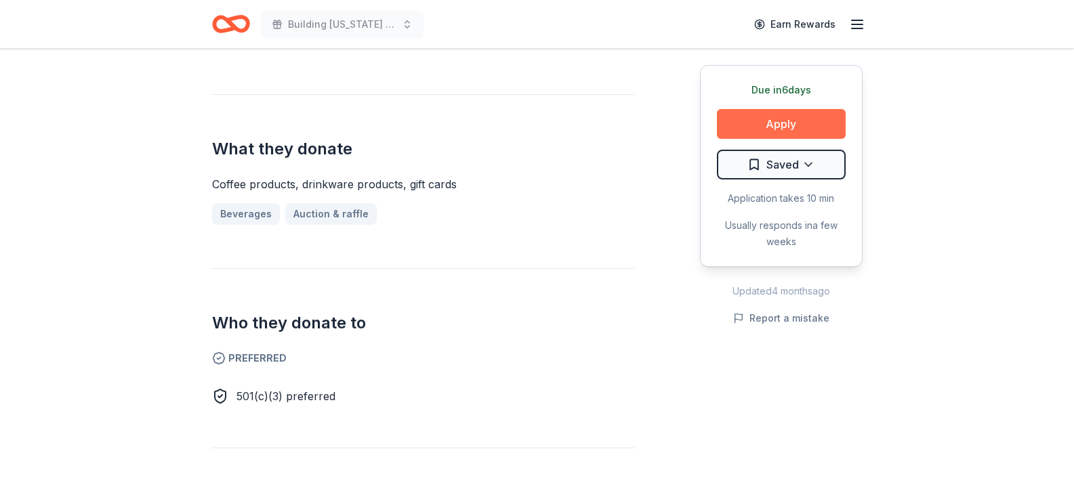
click at [782, 131] on button "Apply" at bounding box center [781, 124] width 129 height 30
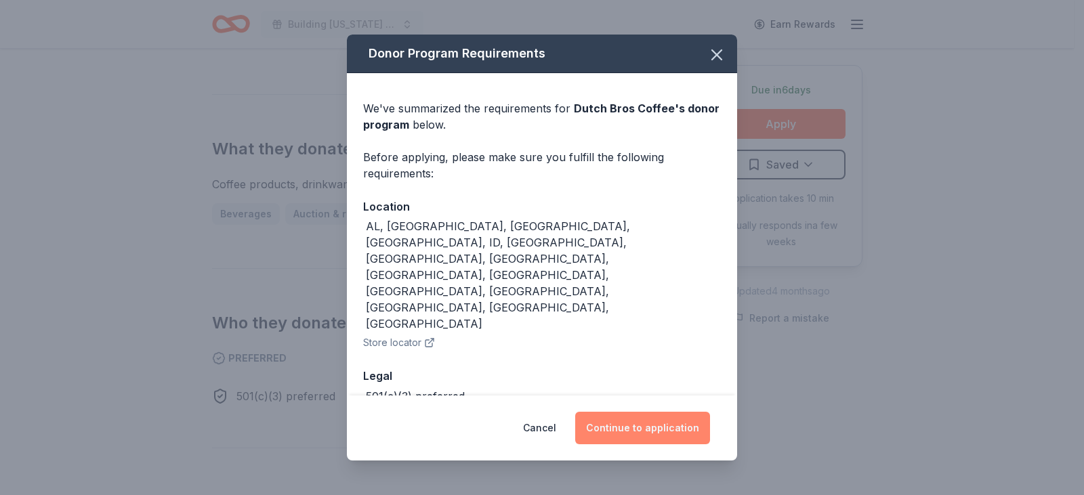
click at [627, 413] on button "Continue to application" at bounding box center [642, 428] width 135 height 33
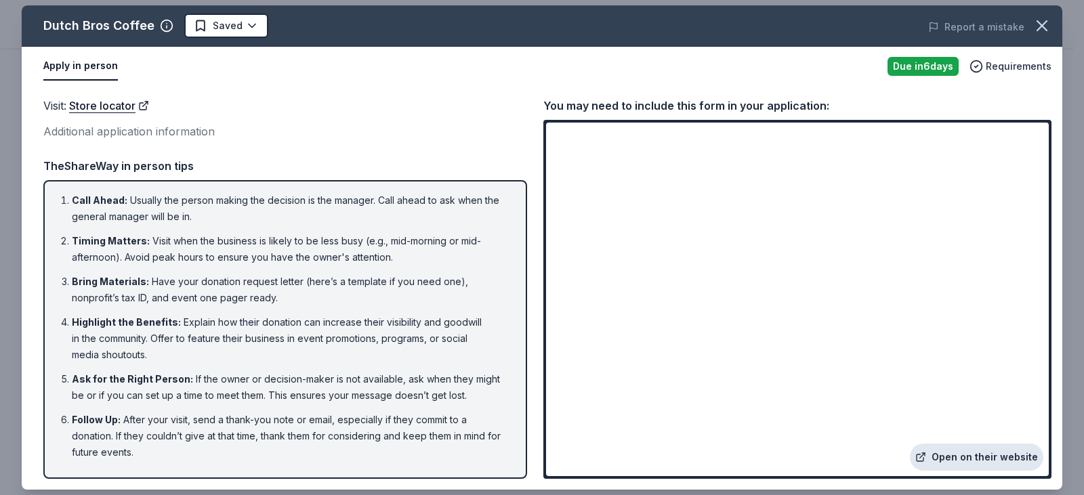
click at [965, 467] on link "Open on their website" at bounding box center [976, 457] width 133 height 27
